Goal: Find specific page/section

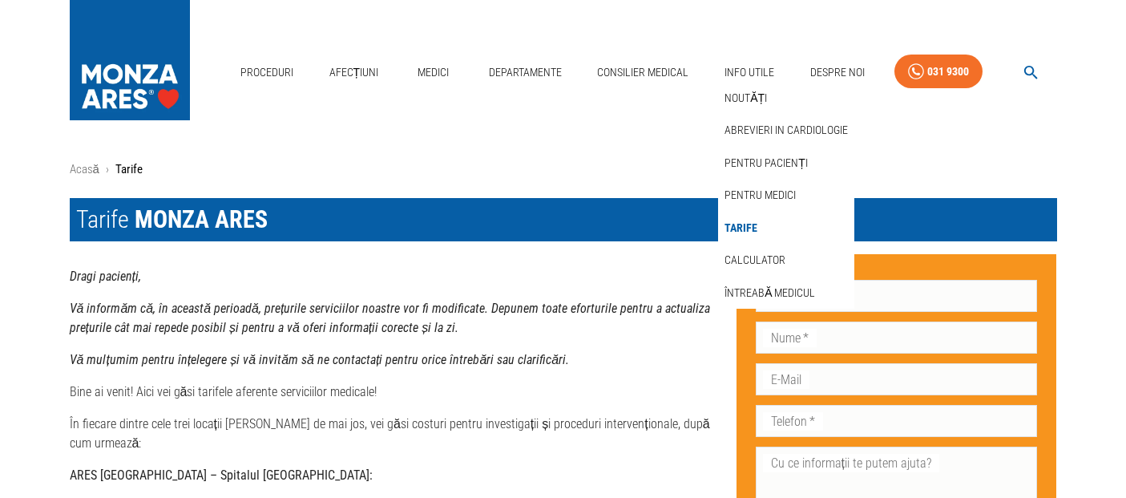
click at [1026, 79] on icon "button" at bounding box center [1031, 72] width 18 height 18
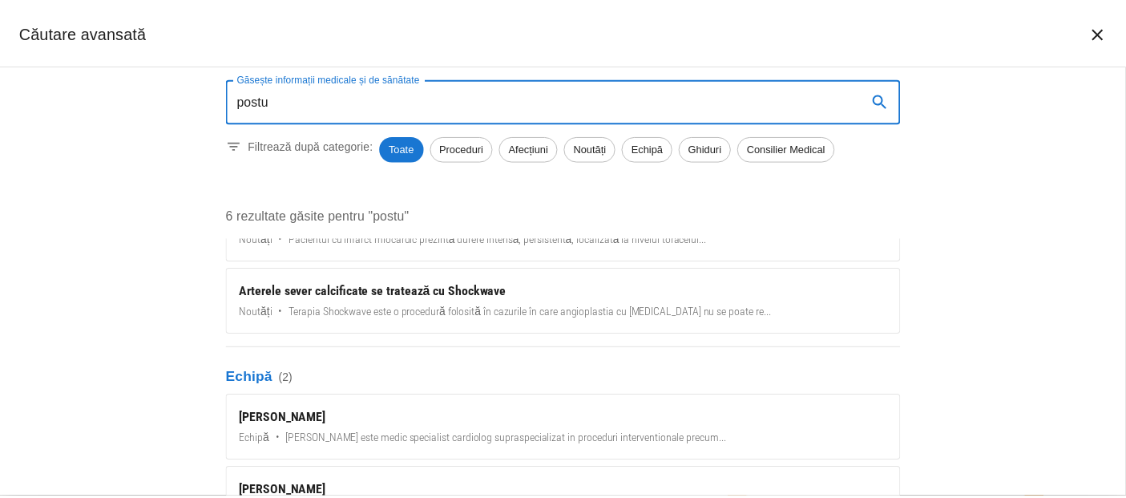
scroll to position [263, 0]
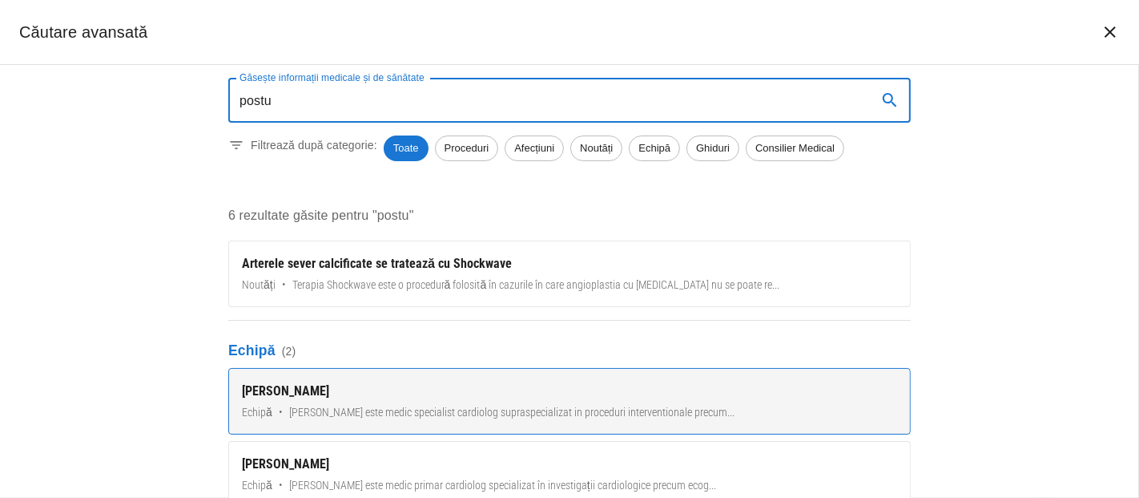
type input "postu"
click at [313, 385] on div "[PERSON_NAME]" at bounding box center [569, 390] width 655 height 19
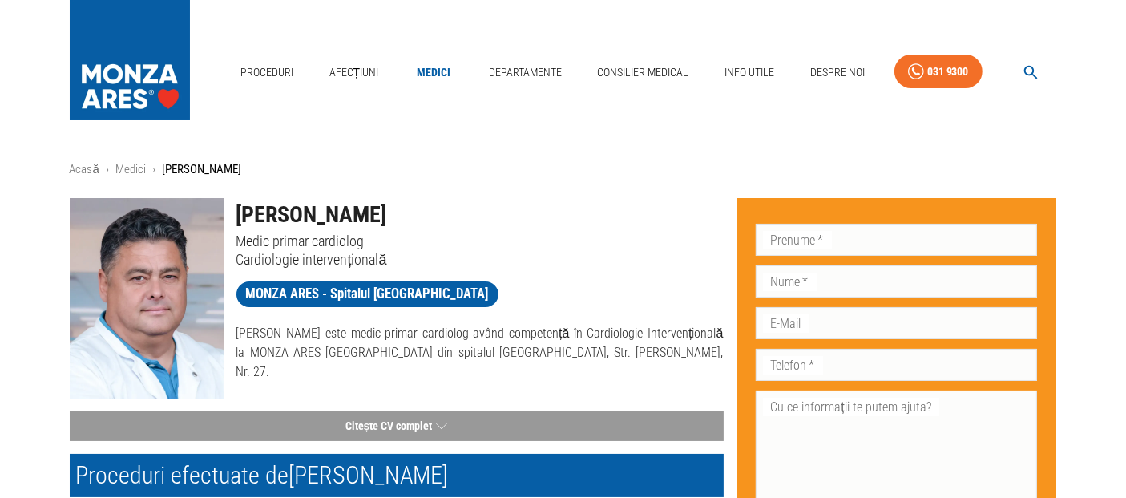
click at [1030, 74] on icon "button" at bounding box center [1031, 73] width 14 height 14
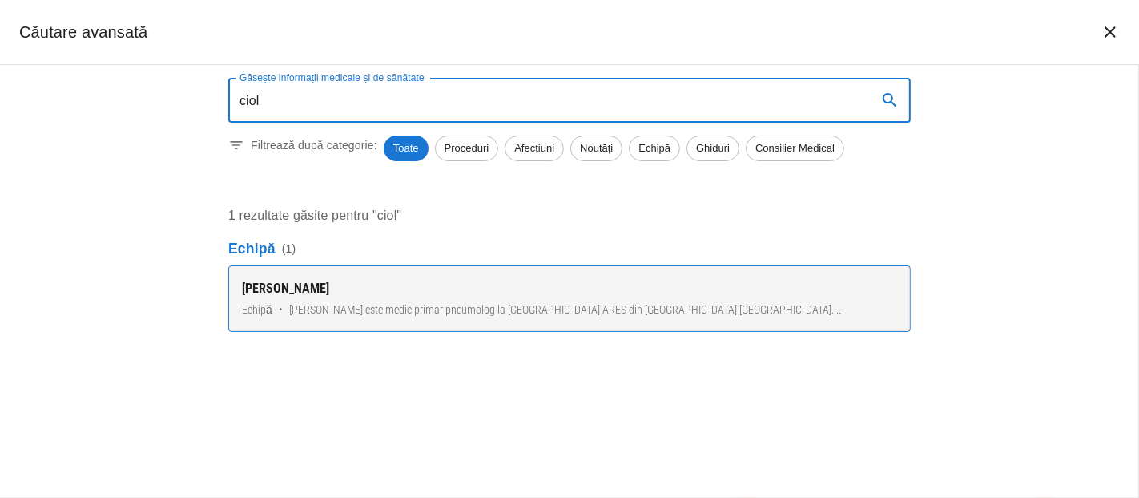
type input "ciol"
click at [314, 305] on span "[PERSON_NAME] este medic primar pneumolog la MONZA ARES din [GEOGRAPHIC_DATA] […" at bounding box center [565, 309] width 552 height 17
